Goal: Use online tool/utility

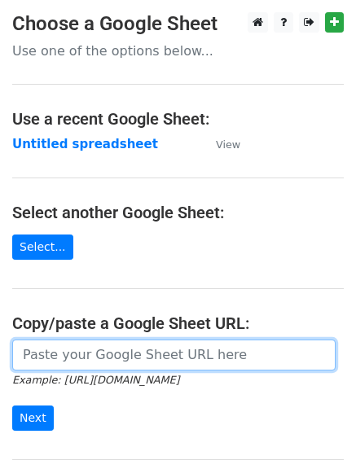
click at [81, 361] on input "url" at bounding box center [174, 355] width 324 height 31
paste input "[URL][DOMAIN_NAME]"
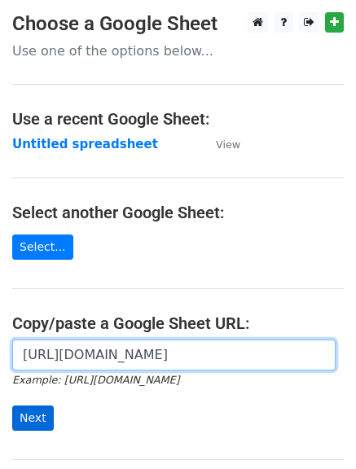
type input "https://docs.google.com/spreadsheets/d/1dar6Z2k5Mq3eBisx3OUmw8gY2393MY8bP3FxXjB…"
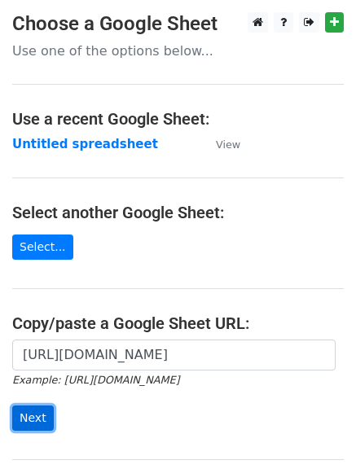
click at [22, 413] on input "Next" at bounding box center [33, 418] width 42 height 25
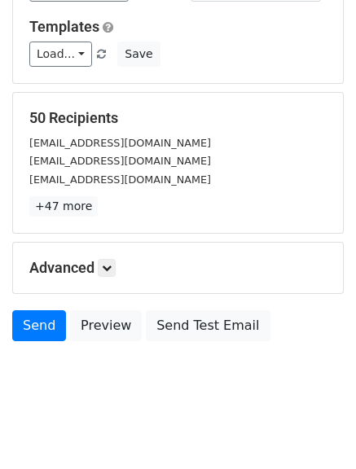
scroll to position [228, 0]
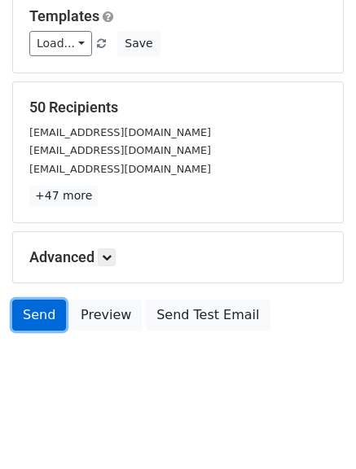
click at [44, 319] on link "Send" at bounding box center [39, 315] width 54 height 31
